Goal: Task Accomplishment & Management: Manage account settings

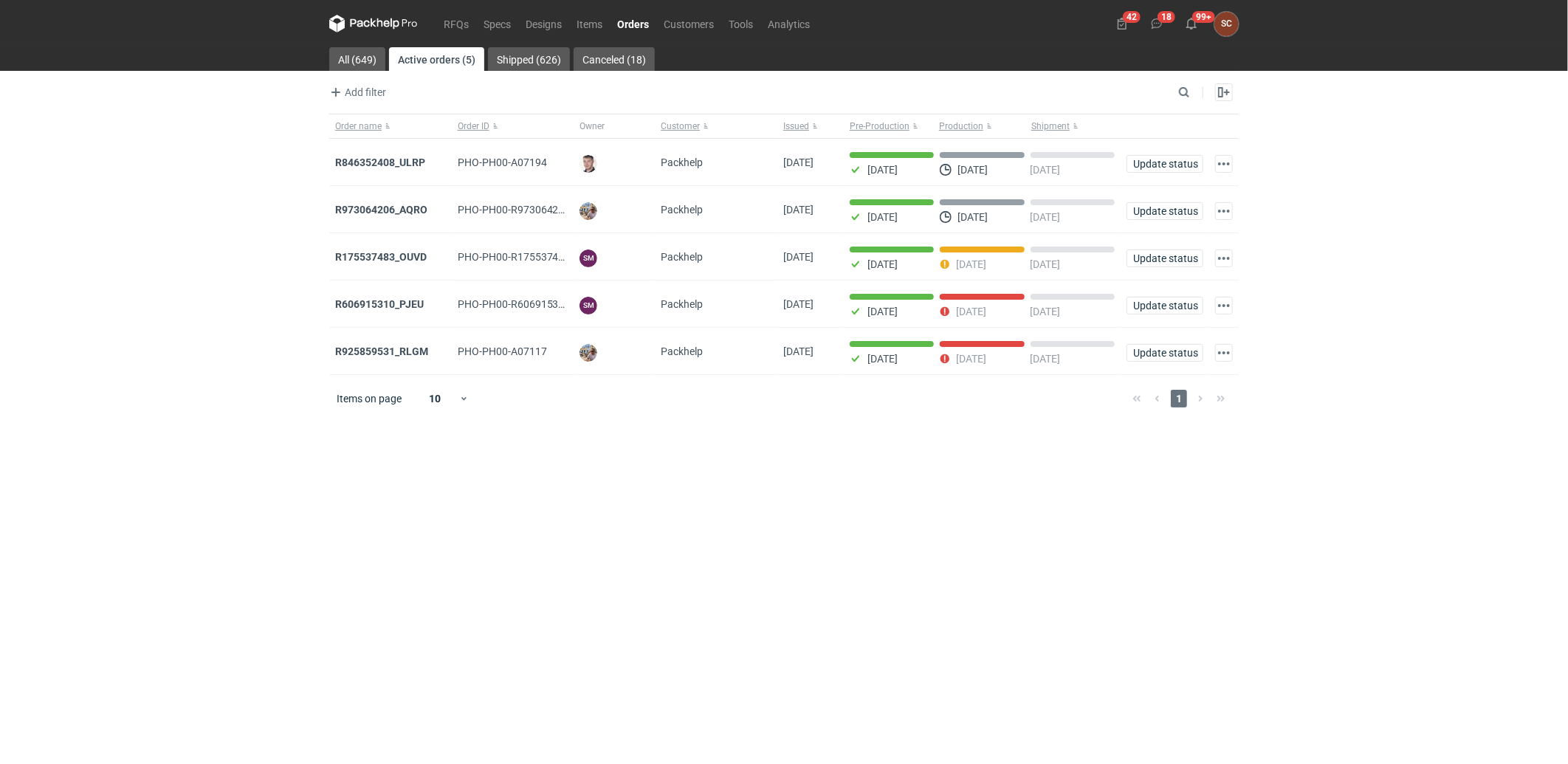
click at [642, 25] on link "Orders" at bounding box center [633, 23] width 47 height 18
click at [391, 159] on strong "R846352408_ULRP" at bounding box center [380, 162] width 90 height 12
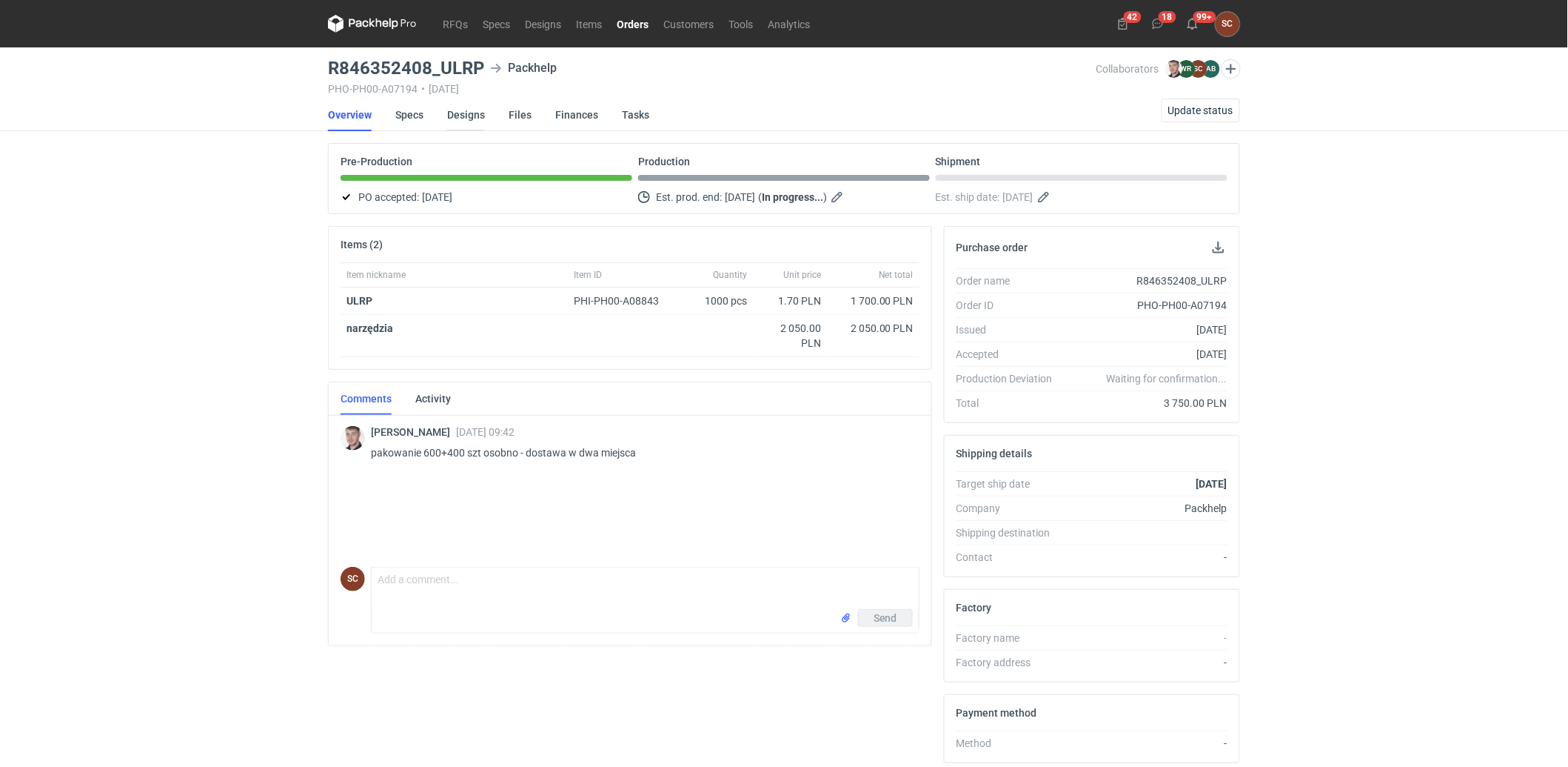
click at [462, 116] on link "Designs" at bounding box center [466, 114] width 37 height 33
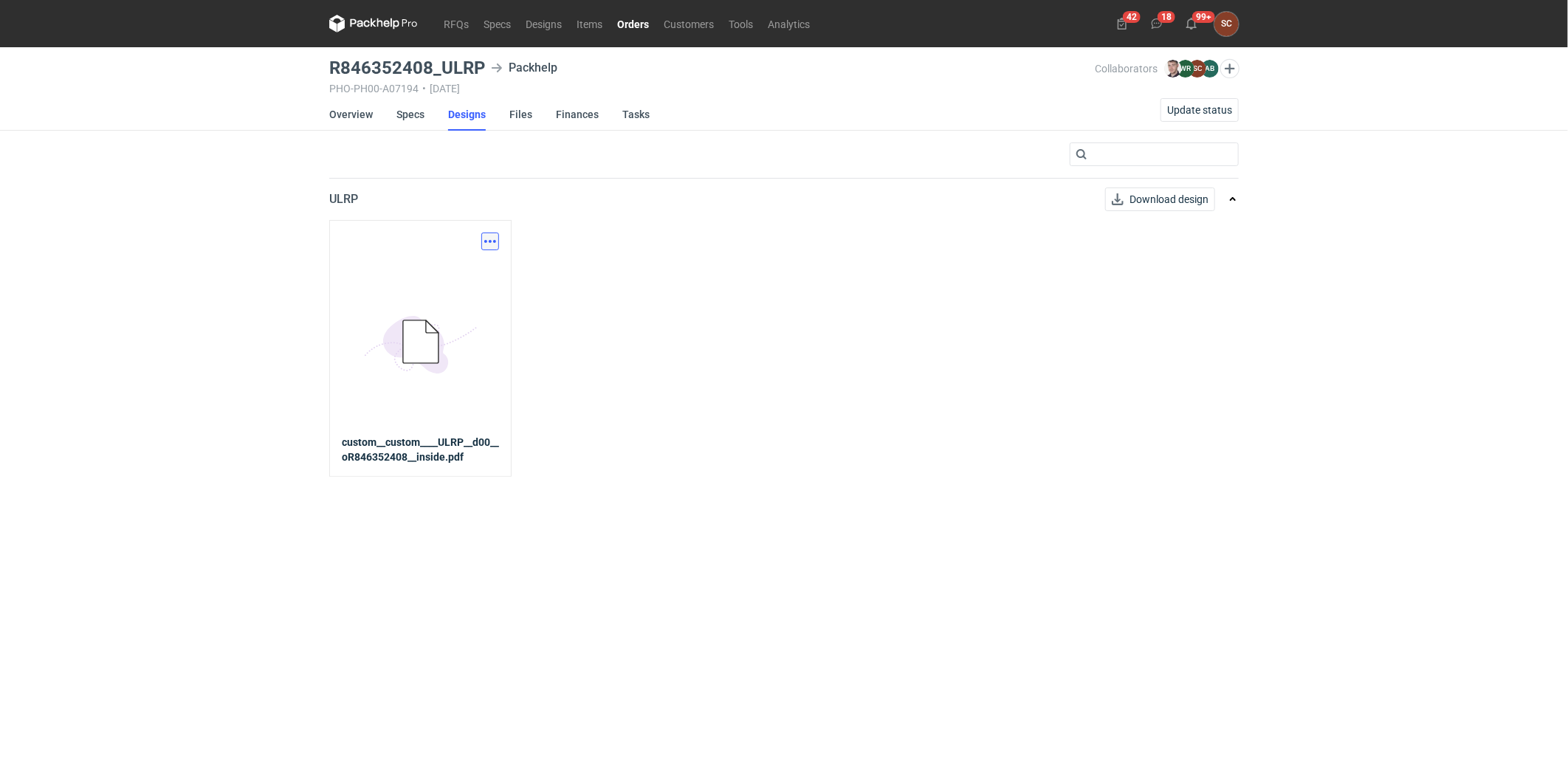
click at [492, 247] on button "button" at bounding box center [490, 241] width 18 height 18
click at [474, 275] on link "Download design part" at bounding box center [426, 273] width 136 height 23
click at [412, 115] on link "Specs" at bounding box center [411, 114] width 28 height 33
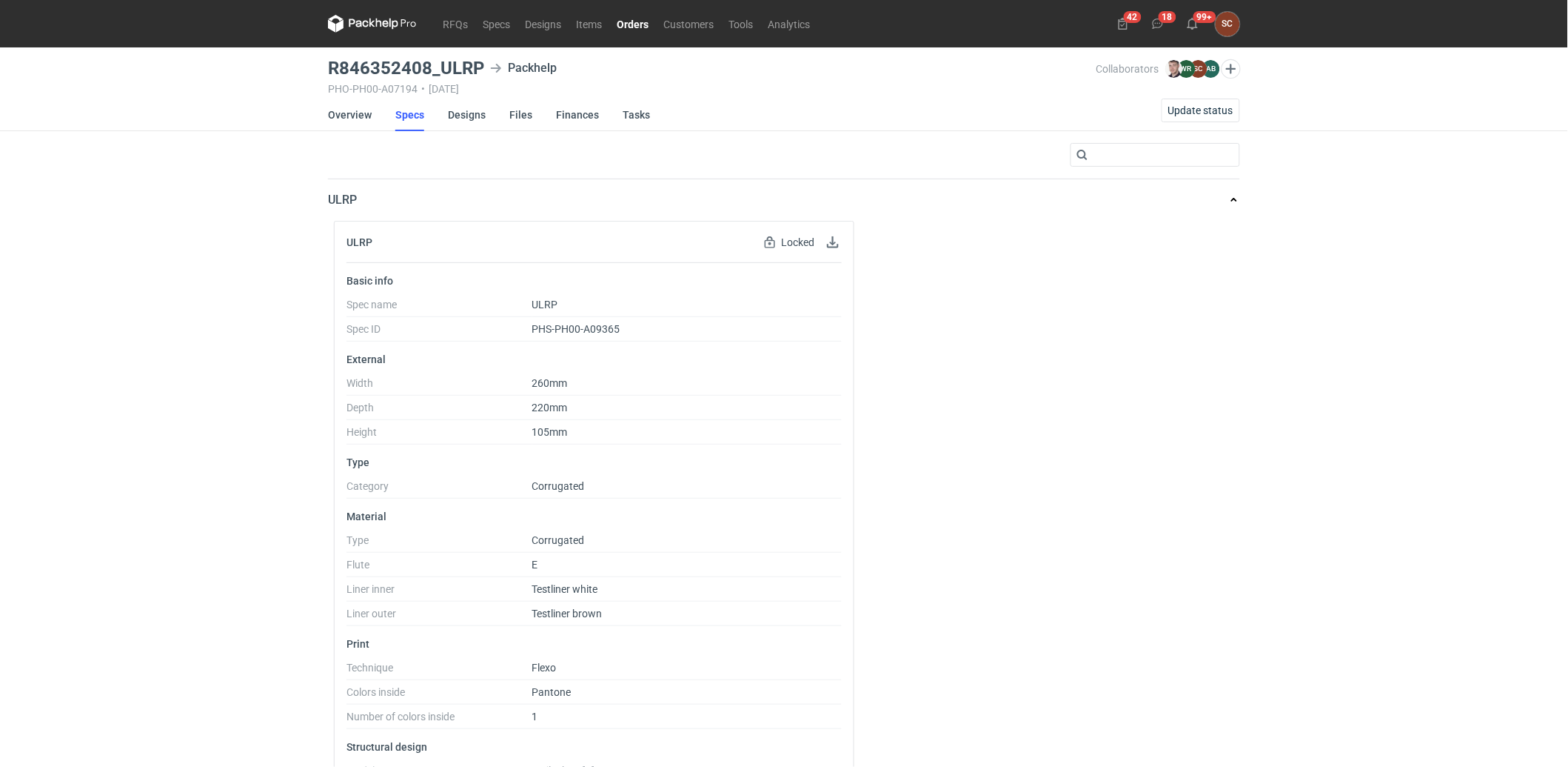
click at [633, 22] on link "Orders" at bounding box center [632, 23] width 47 height 18
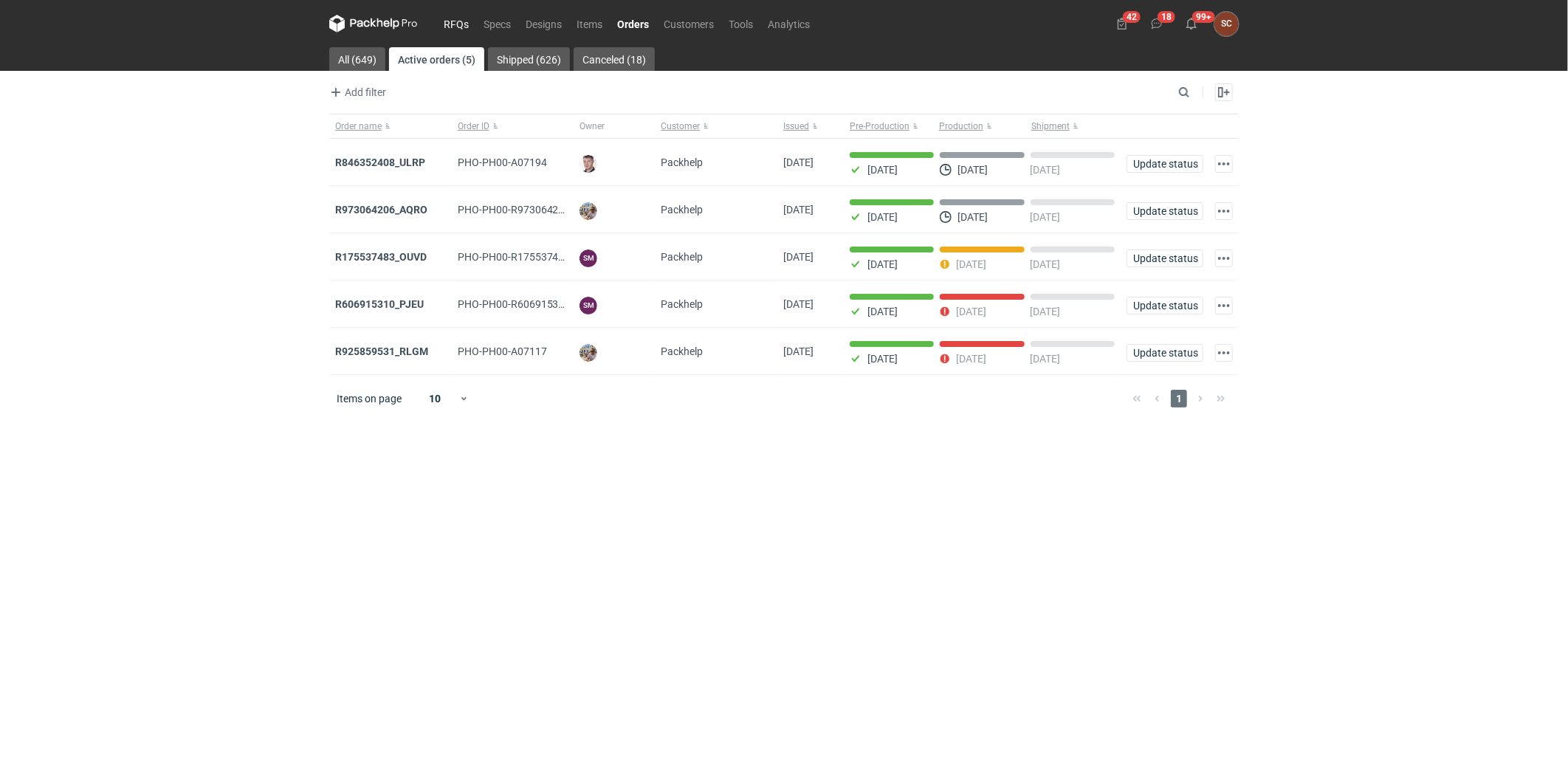
click at [439, 20] on link "RFQs" at bounding box center [456, 23] width 40 height 18
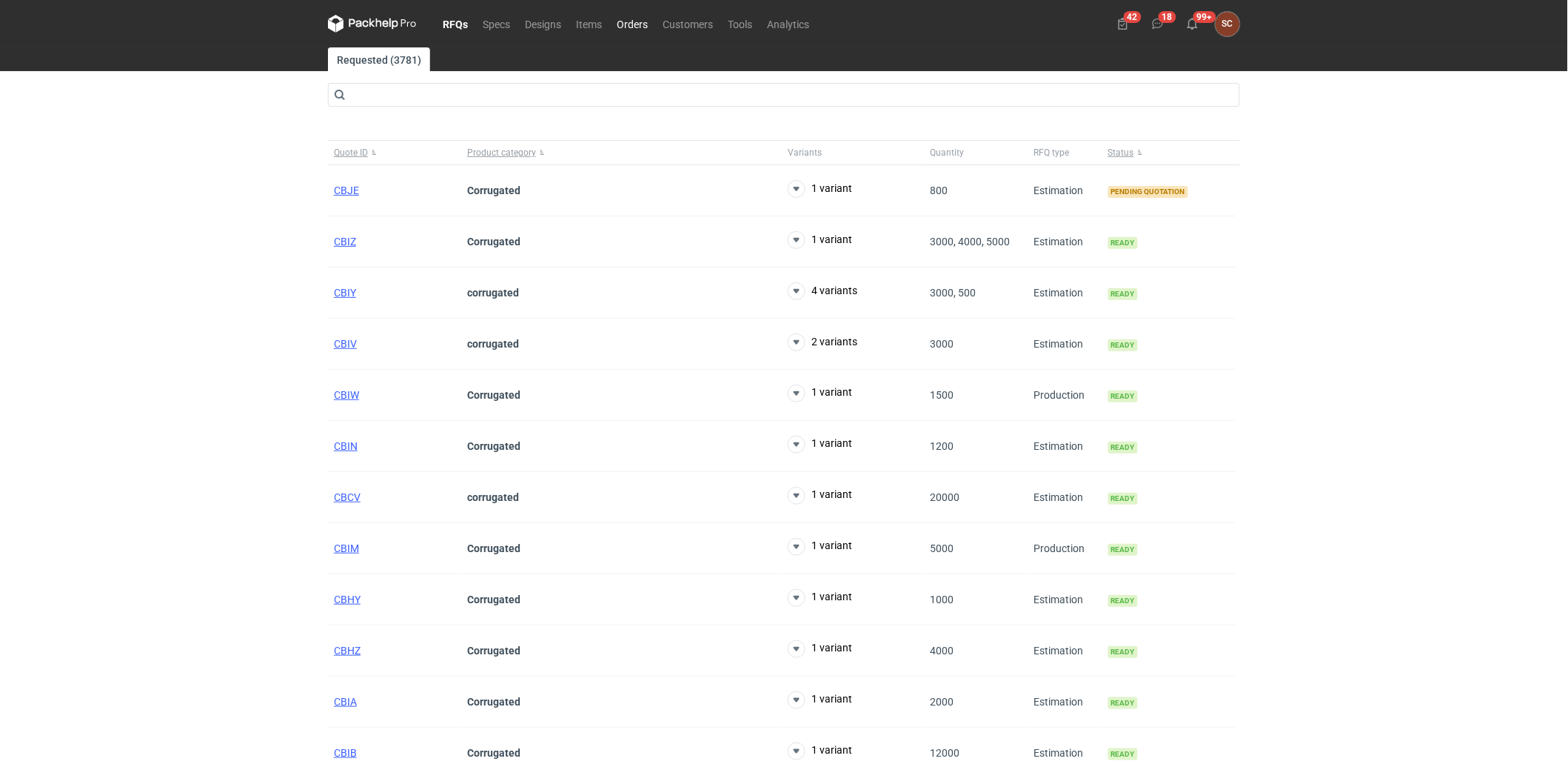
click at [628, 17] on link "Orders" at bounding box center [631, 23] width 46 height 18
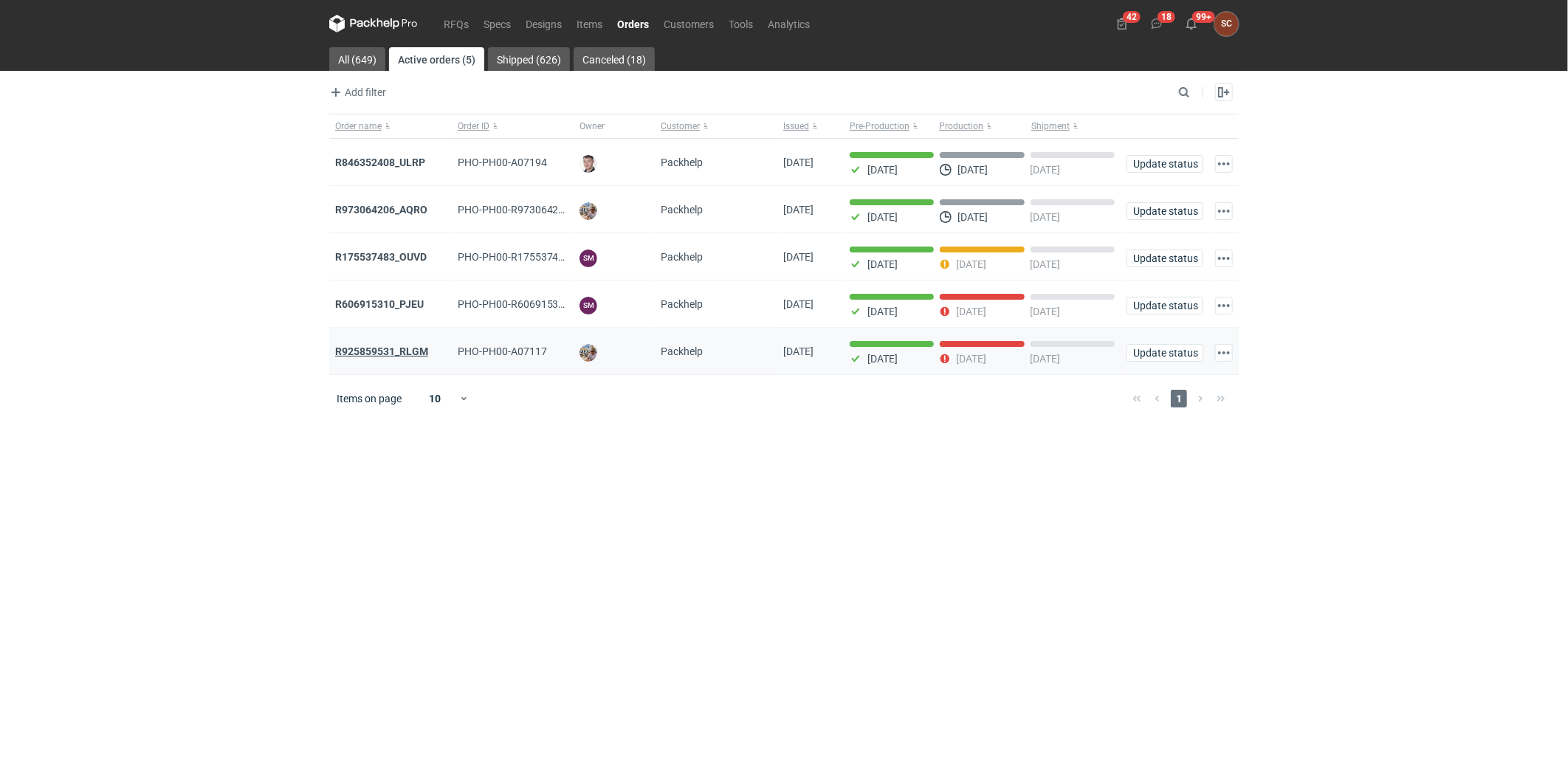
click at [392, 350] on strong "R925859531_RLGM" at bounding box center [382, 351] width 93 height 12
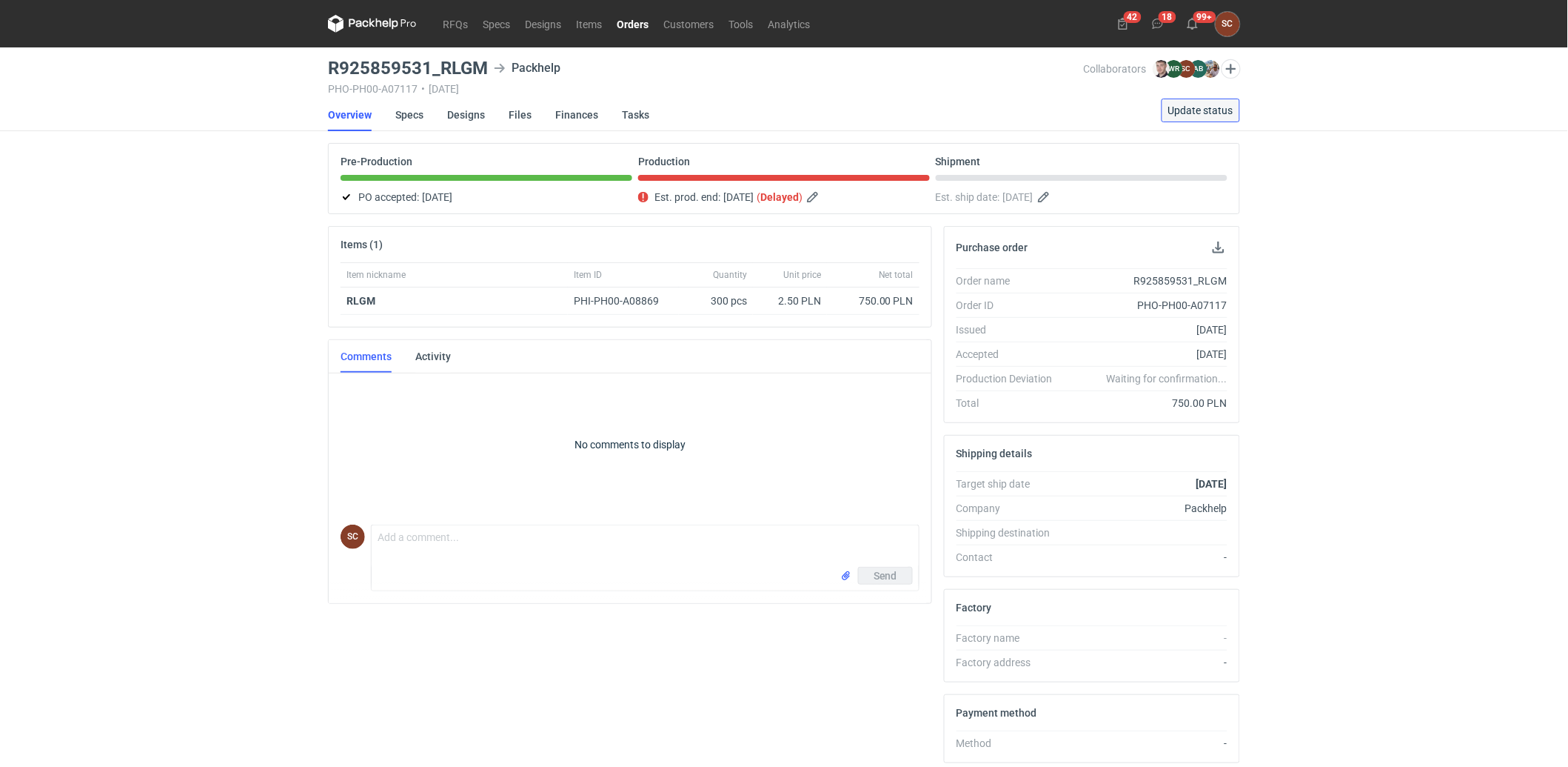
click at [1195, 107] on span "Update status" at bounding box center [1201, 110] width 65 height 10
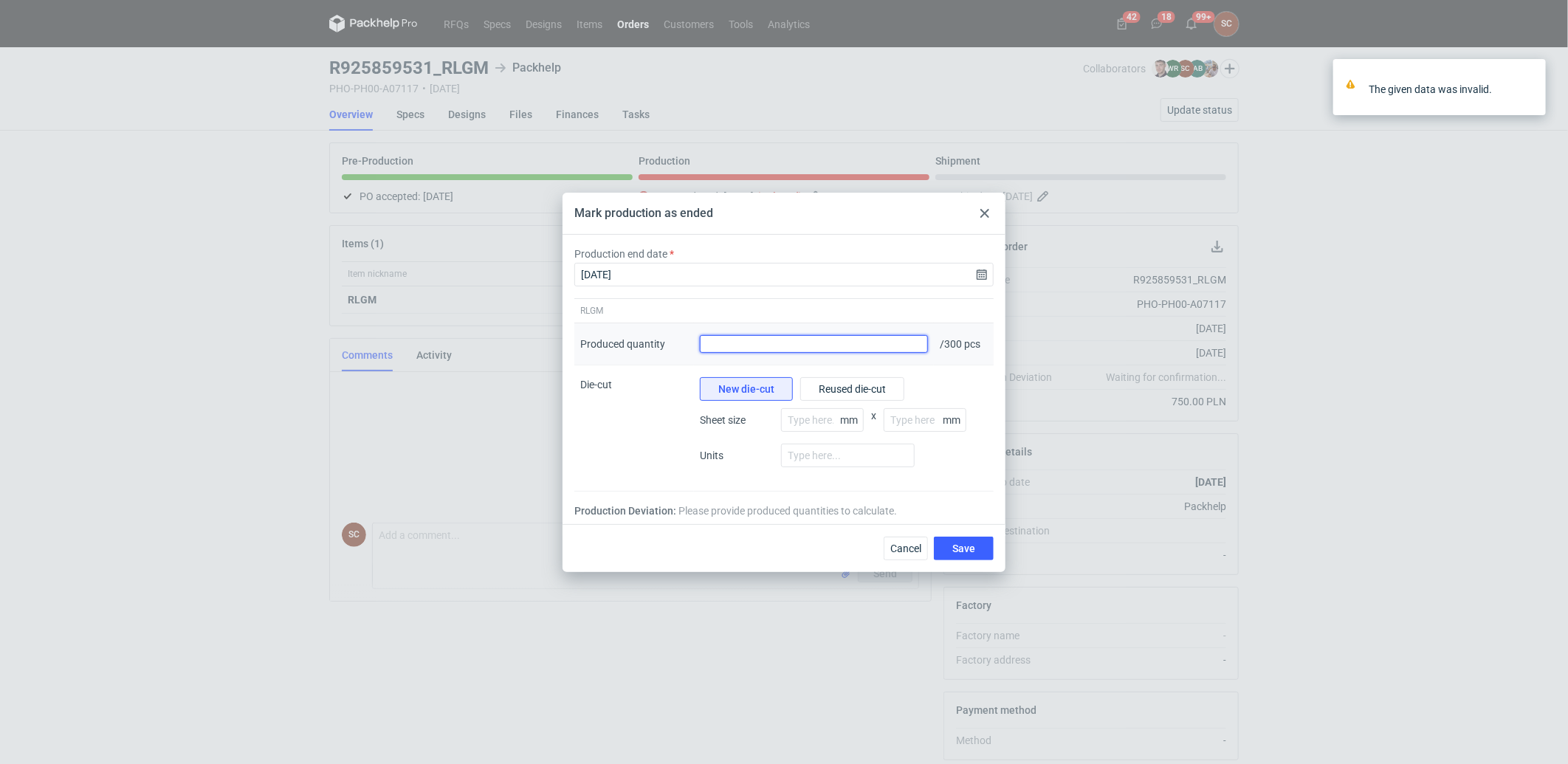
click at [804, 343] on input "Produced quantity" at bounding box center [814, 343] width 228 height 18
type input "295"
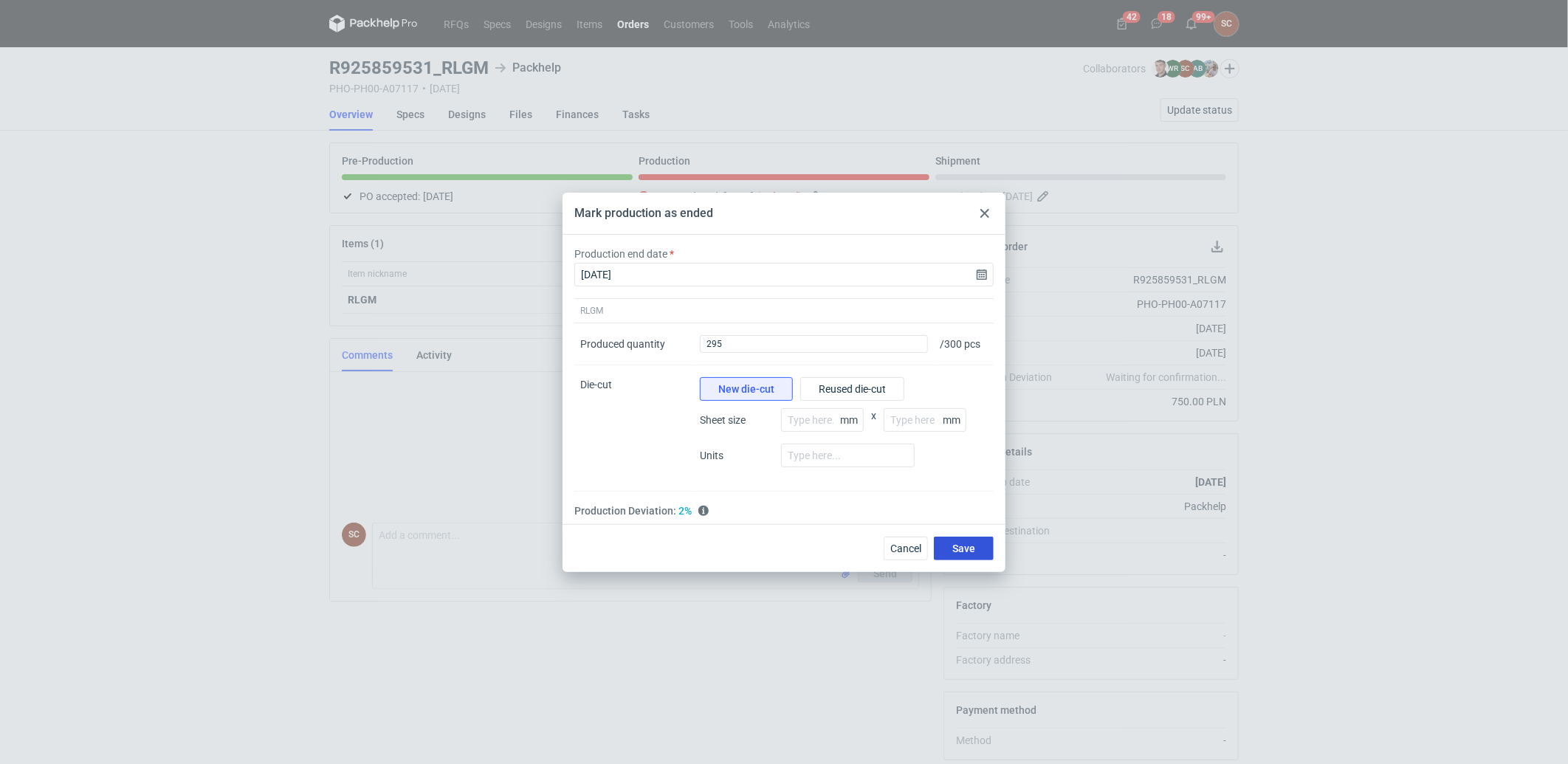
click at [964, 540] on button "Save" at bounding box center [964, 547] width 60 height 23
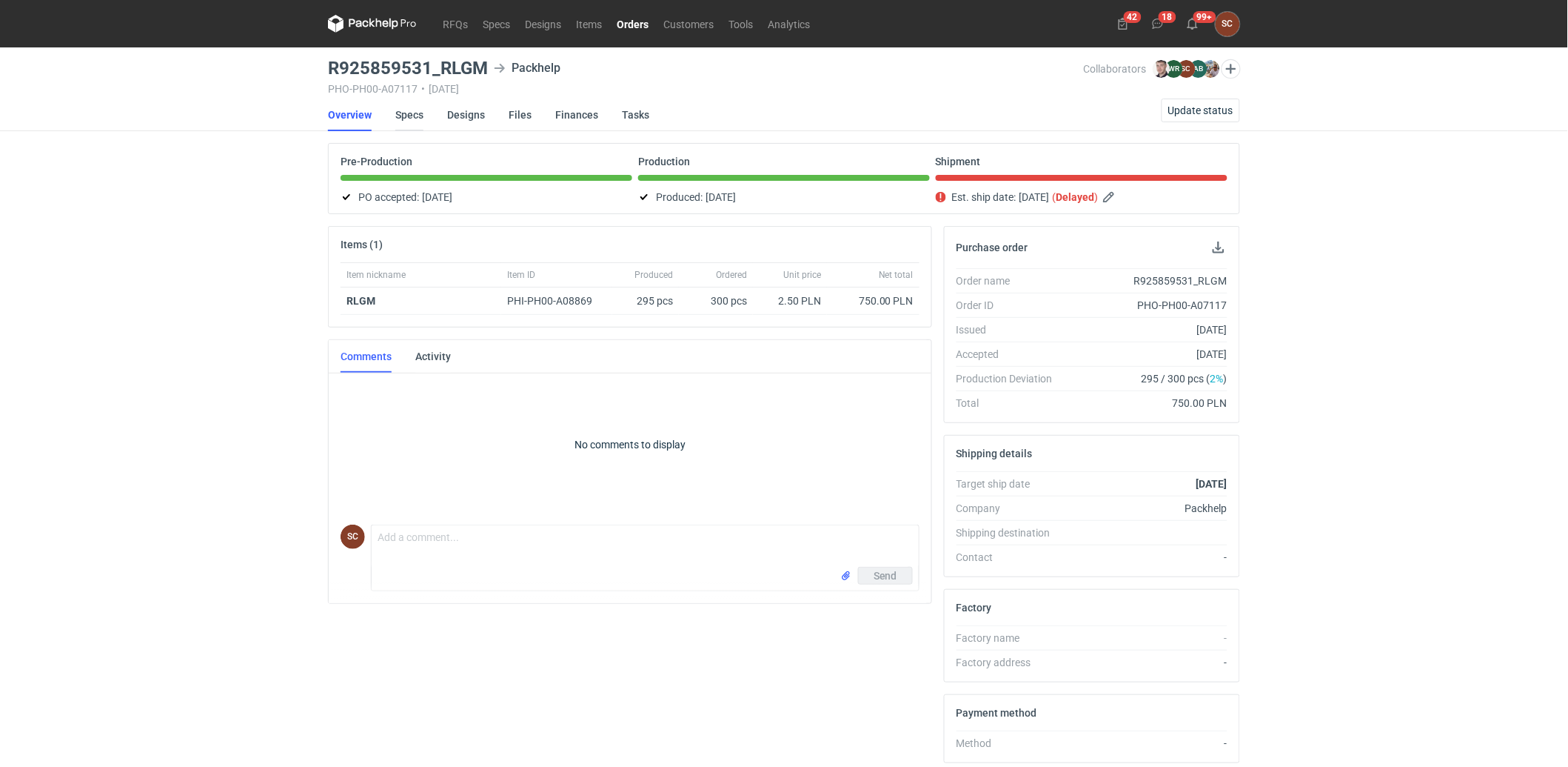
click at [413, 112] on link "Specs" at bounding box center [409, 114] width 28 height 33
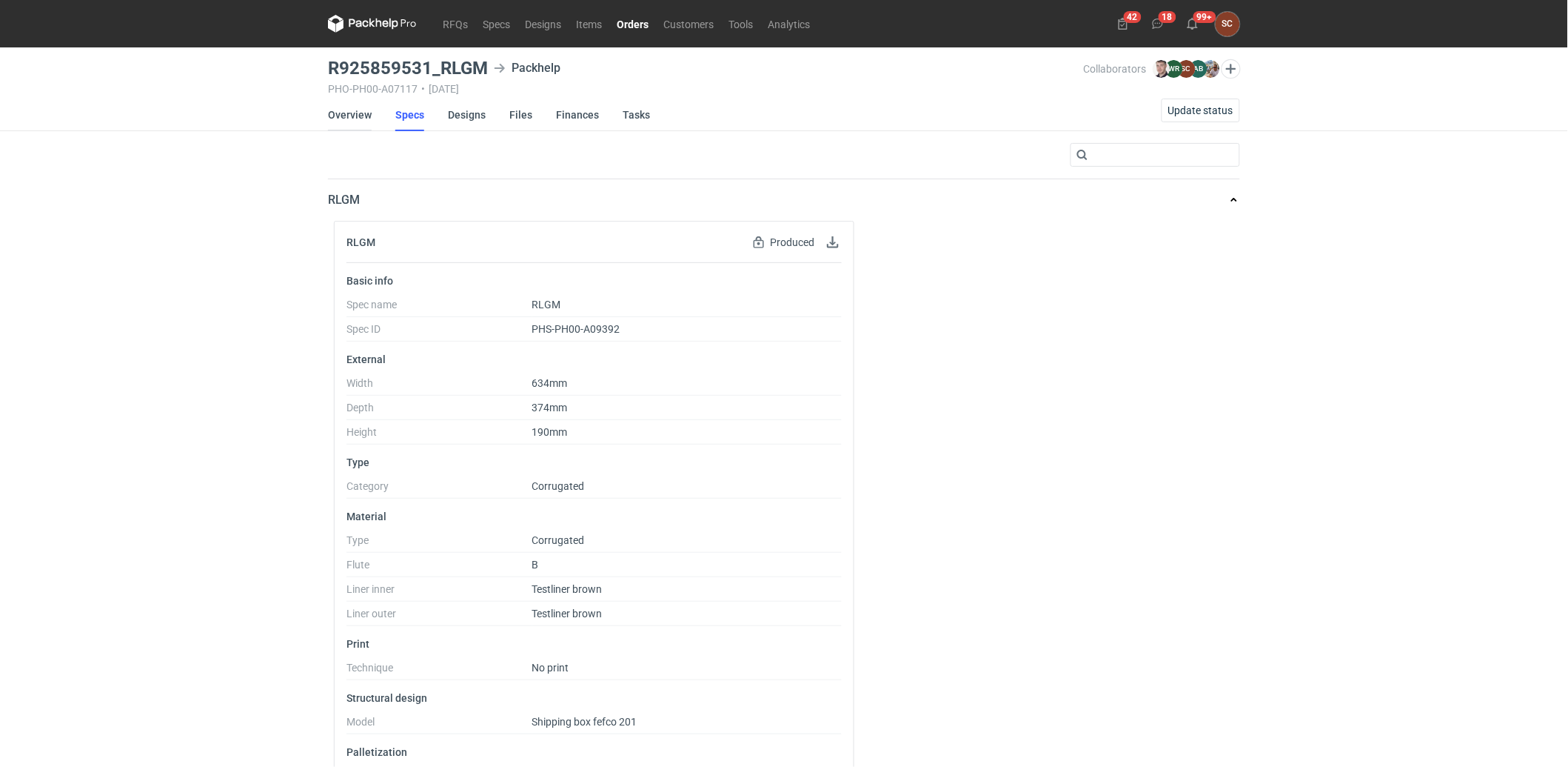
drag, startPoint x: 331, startPoint y: 106, endPoint x: 337, endPoint y: 112, distance: 8.5
click at [332, 107] on link "Overview" at bounding box center [349, 114] width 44 height 33
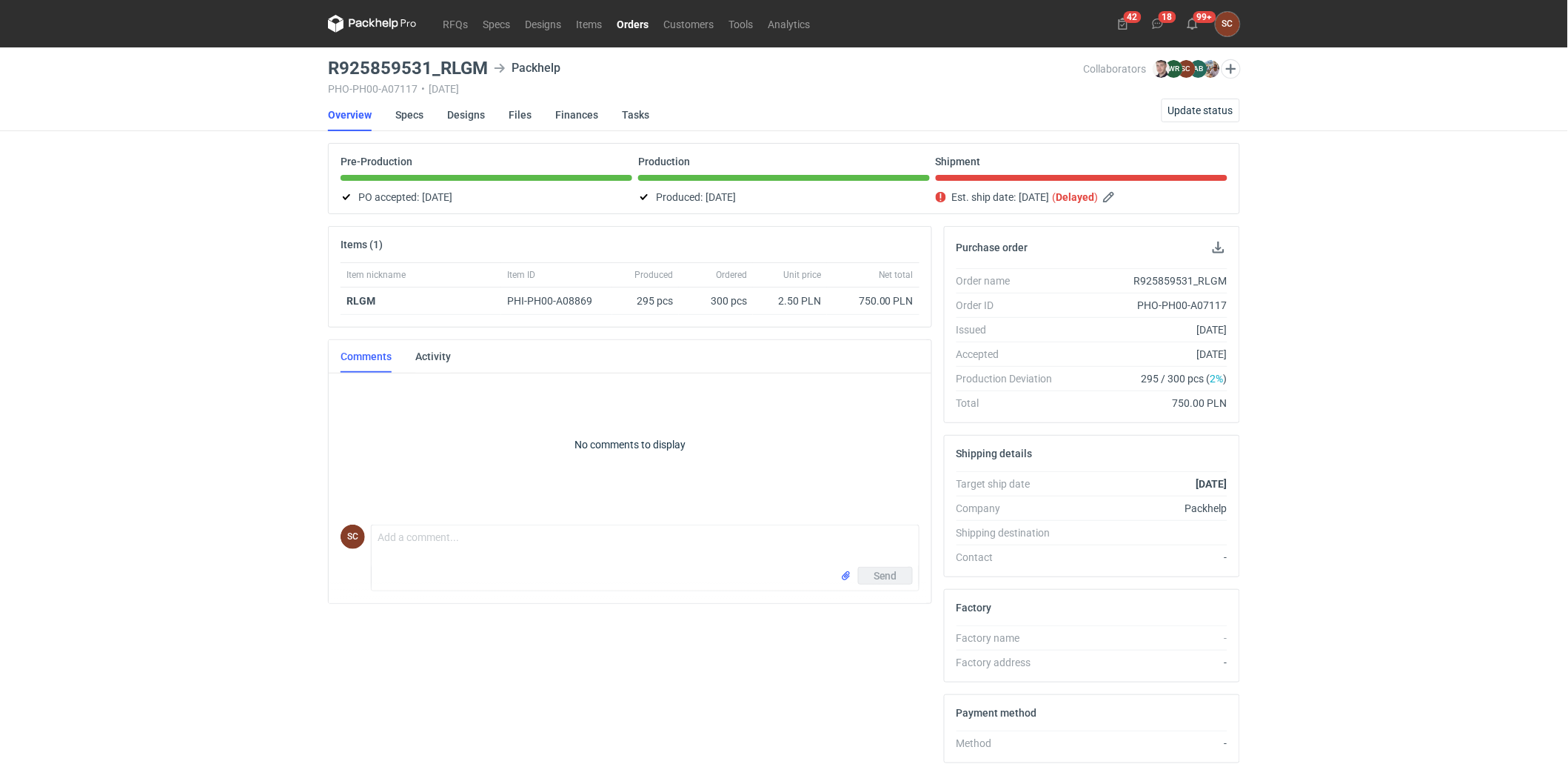
click at [1182, 277] on div "R925859531_RLGM" at bounding box center [1146, 281] width 162 height 15
click at [1181, 277] on div "R925859531_RLGM" at bounding box center [1146, 281] width 162 height 15
copy div "R925859531_RLGM"
click at [616, 21] on link "Orders" at bounding box center [632, 23] width 47 height 18
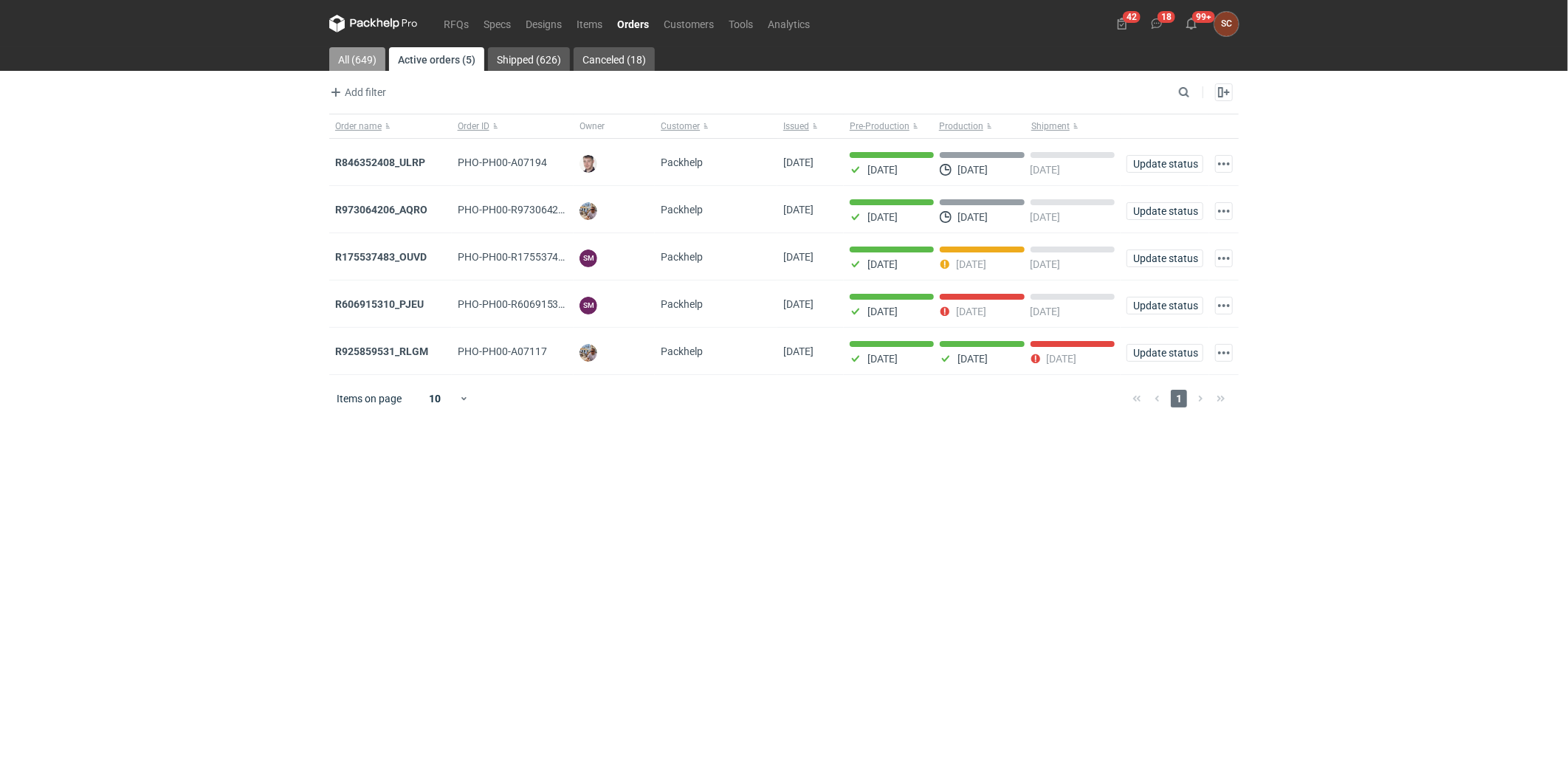
click at [349, 61] on link "All (649)" at bounding box center [358, 59] width 56 height 23
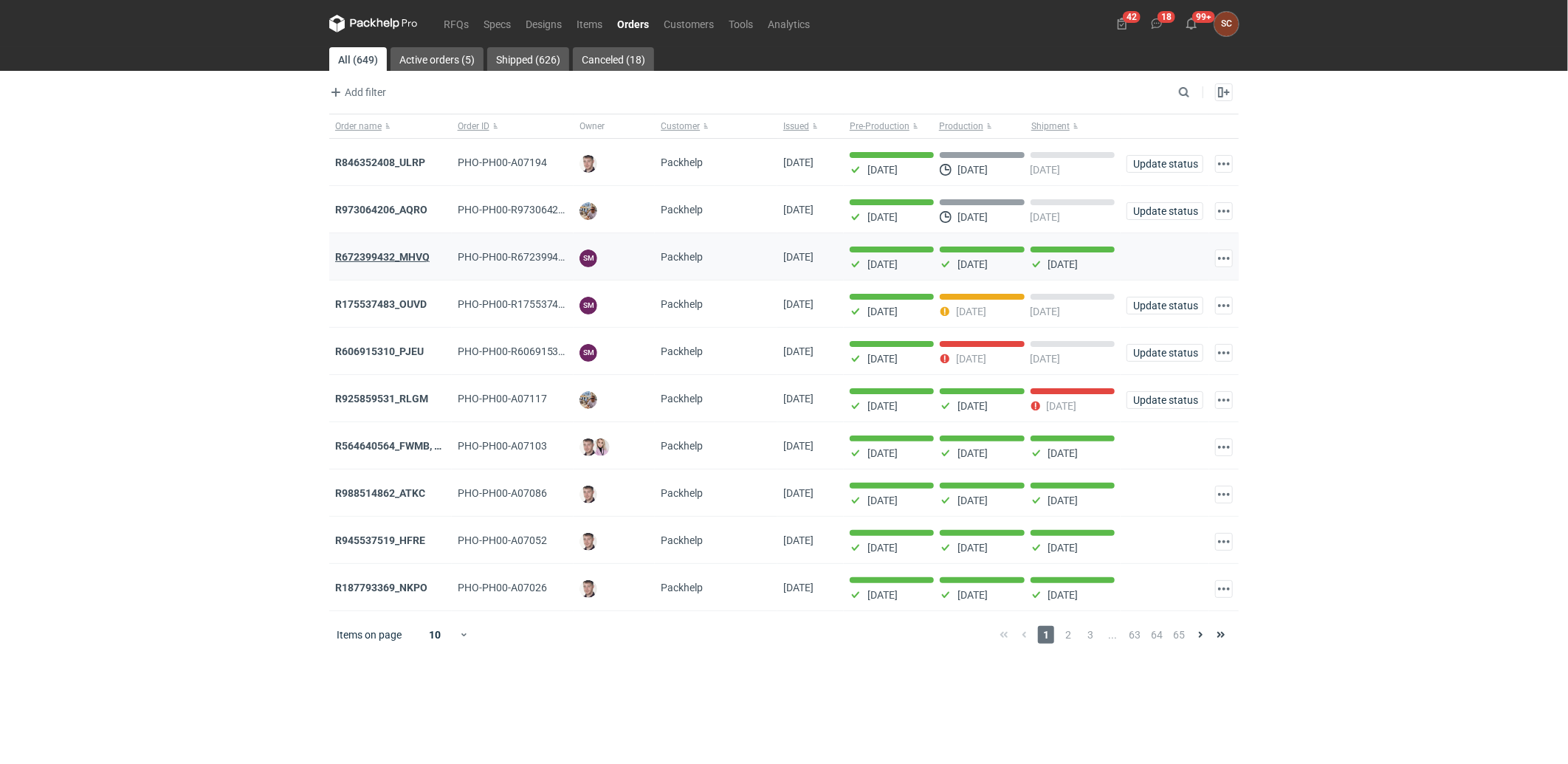
click at [404, 255] on strong "R672399432_MHVQ" at bounding box center [382, 257] width 94 height 12
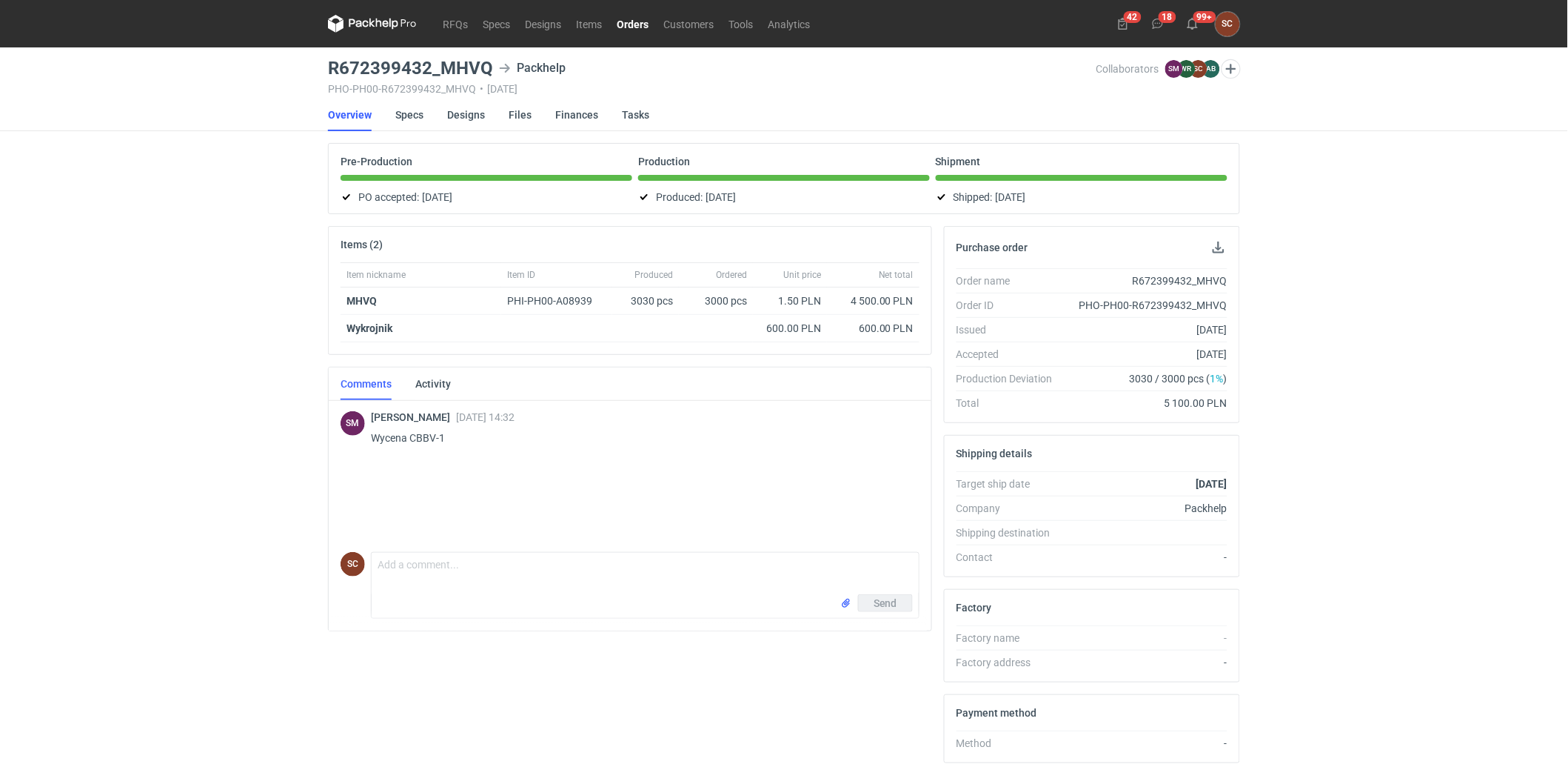
click at [1171, 285] on div "R672399432_MHVQ" at bounding box center [1146, 281] width 162 height 15
copy div "R672399432_MHVQ"
click at [534, 569] on textarea "Comment message" at bounding box center [645, 573] width 547 height 41
